Goal: Information Seeking & Learning: Learn about a topic

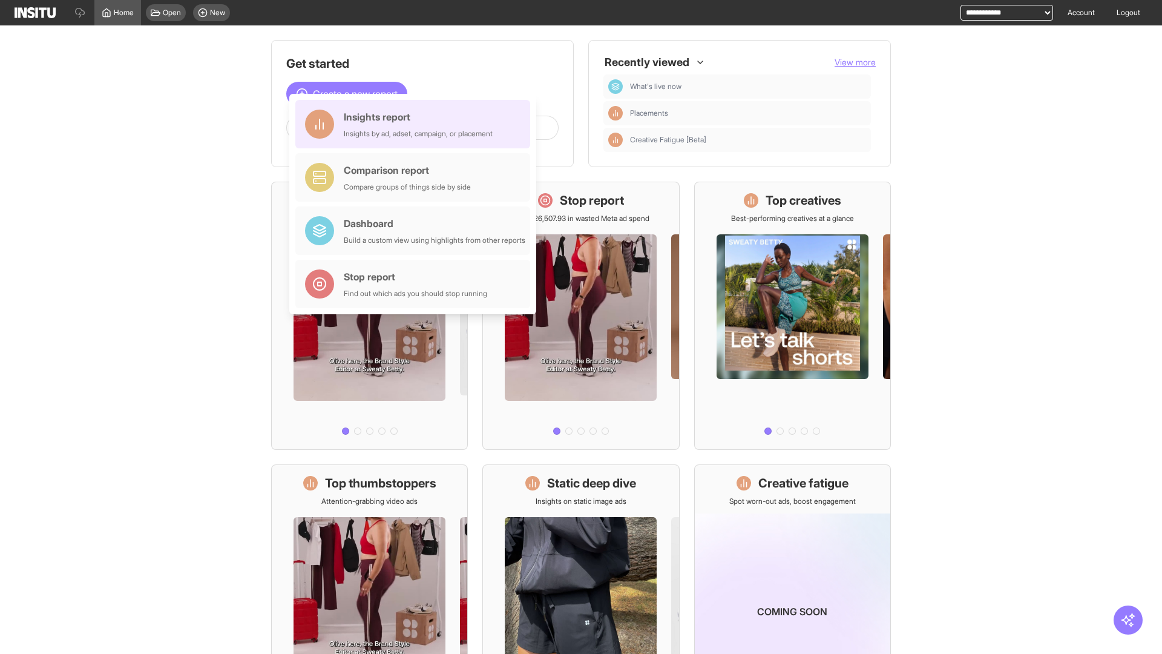
click at [416, 124] on div "Insights report Insights by ad, adset, campaign, or placement" at bounding box center [418, 124] width 149 height 29
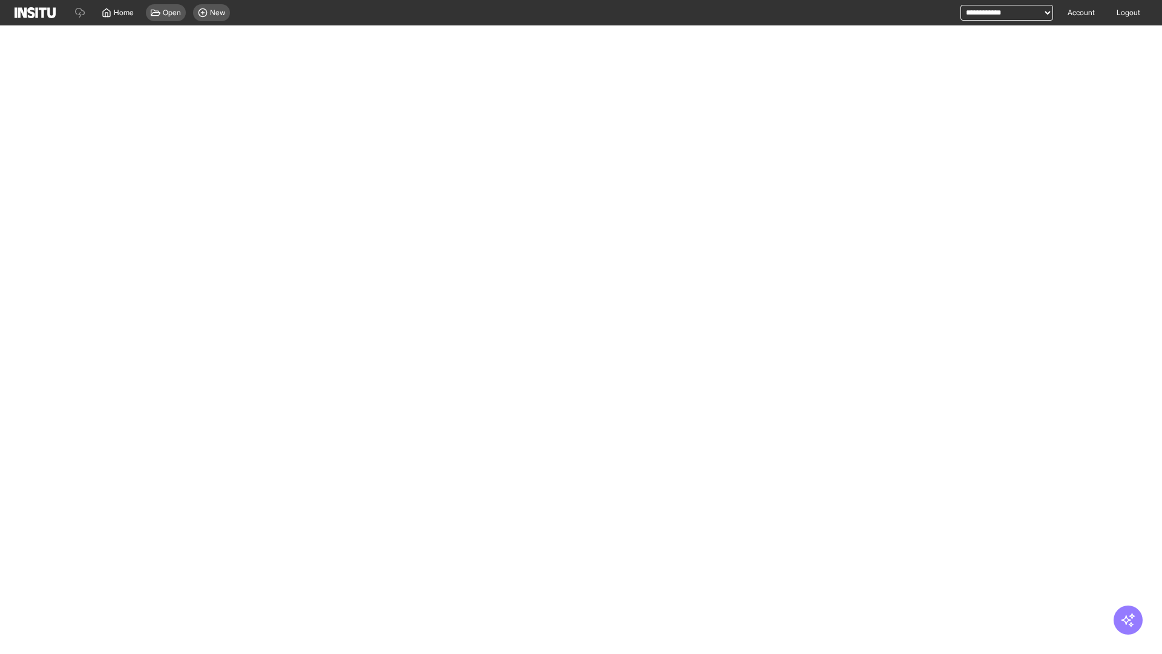
select select "**"
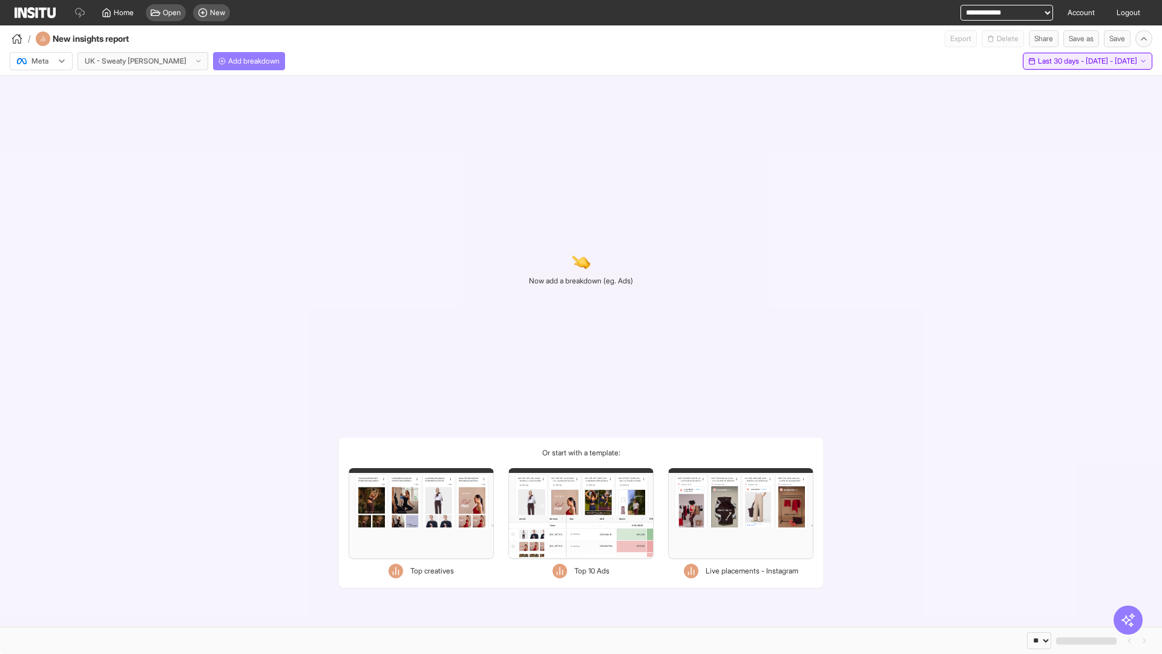
click at [1064, 61] on span "Last 30 days - [DATE] - [DATE]" at bounding box center [1087, 61] width 99 height 10
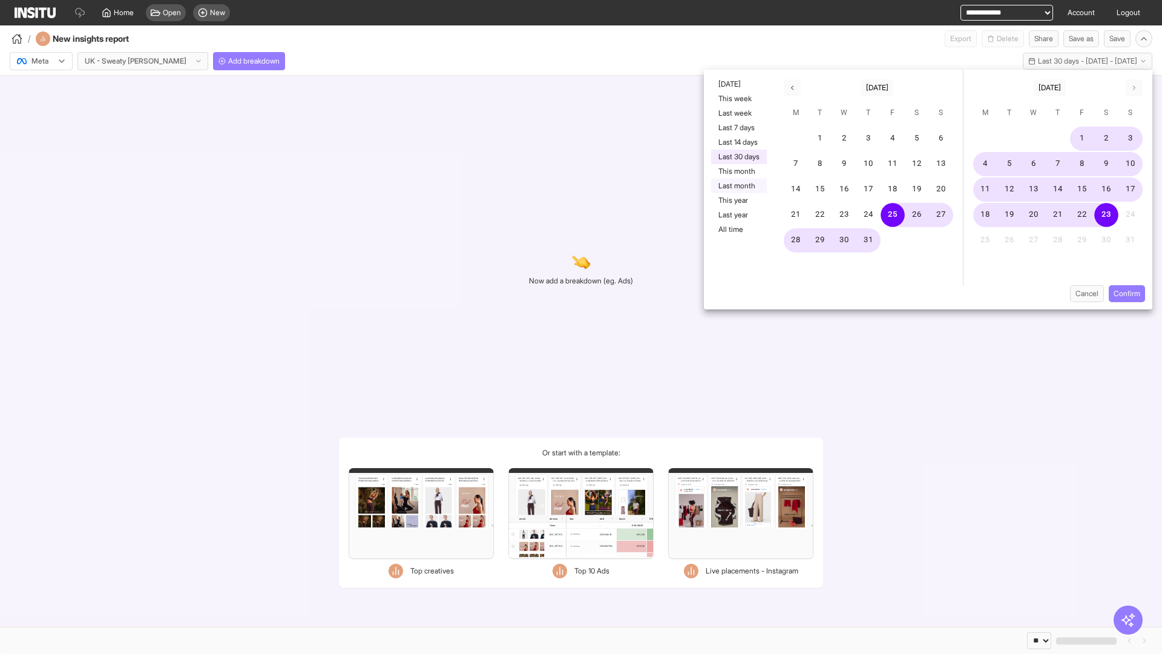
click at [738, 186] on button "Last month" at bounding box center [739, 186] width 56 height 15
